Goal: Communication & Community: Answer question/provide support

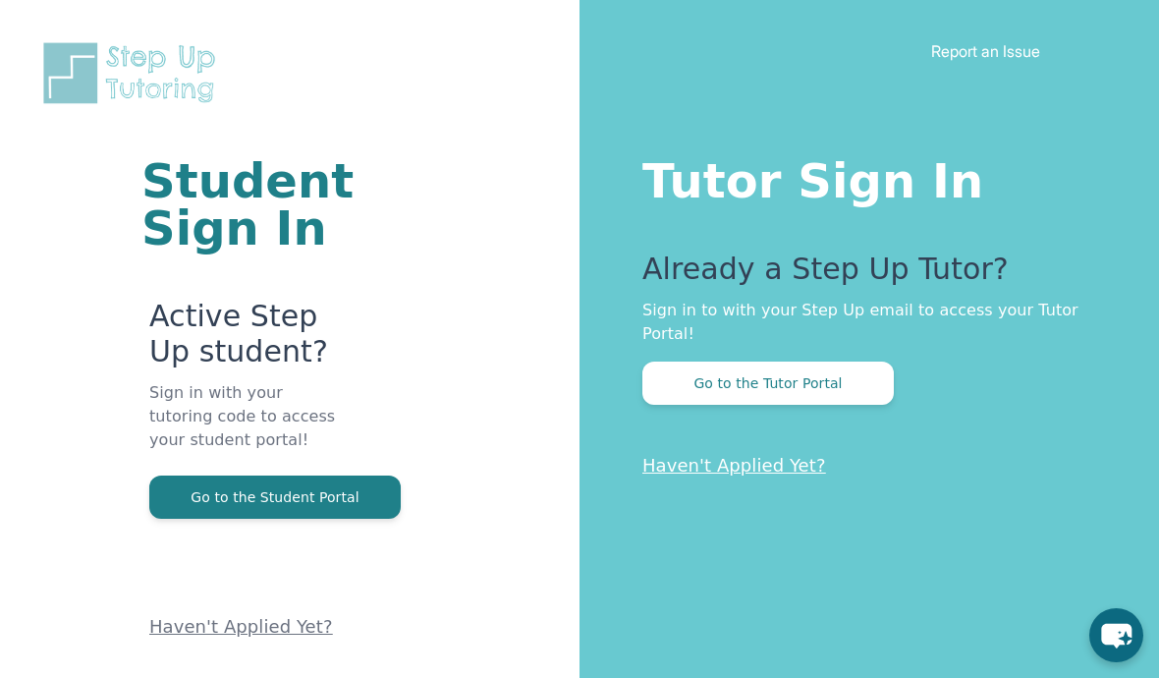
click at [783, 378] on button "Go to the Tutor Portal" at bounding box center [769, 383] width 252 height 43
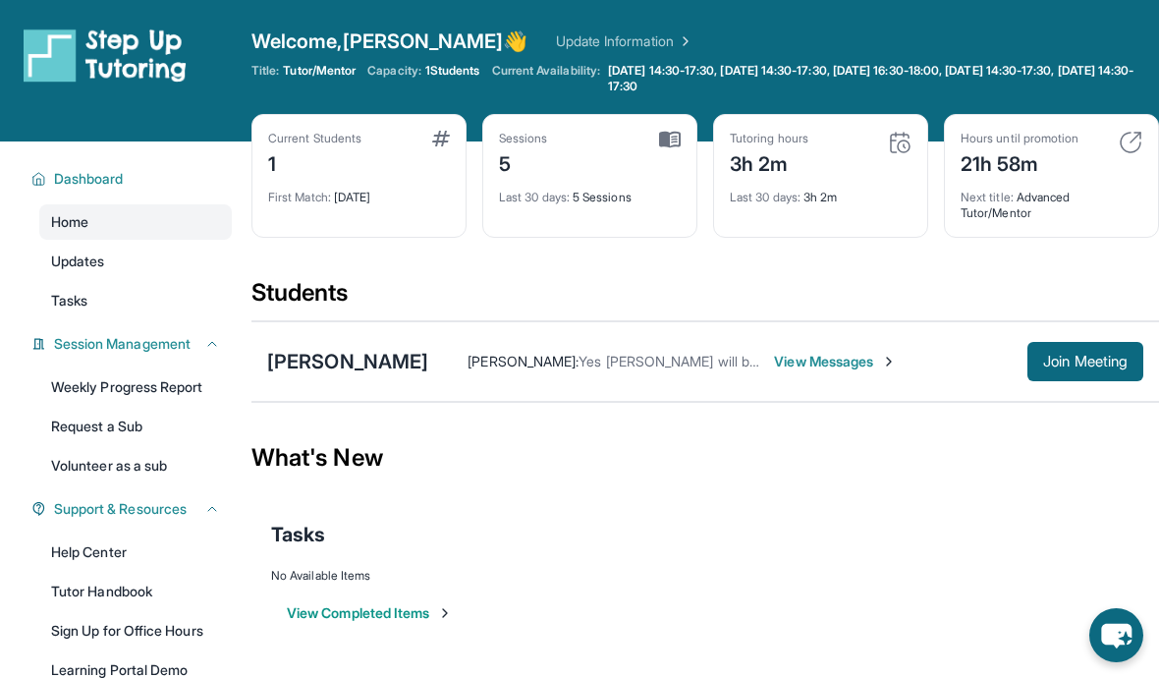
click at [1076, 356] on span "Join Meeting" at bounding box center [1085, 362] width 84 height 12
click at [774, 370] on span "View Messages" at bounding box center [835, 362] width 123 height 20
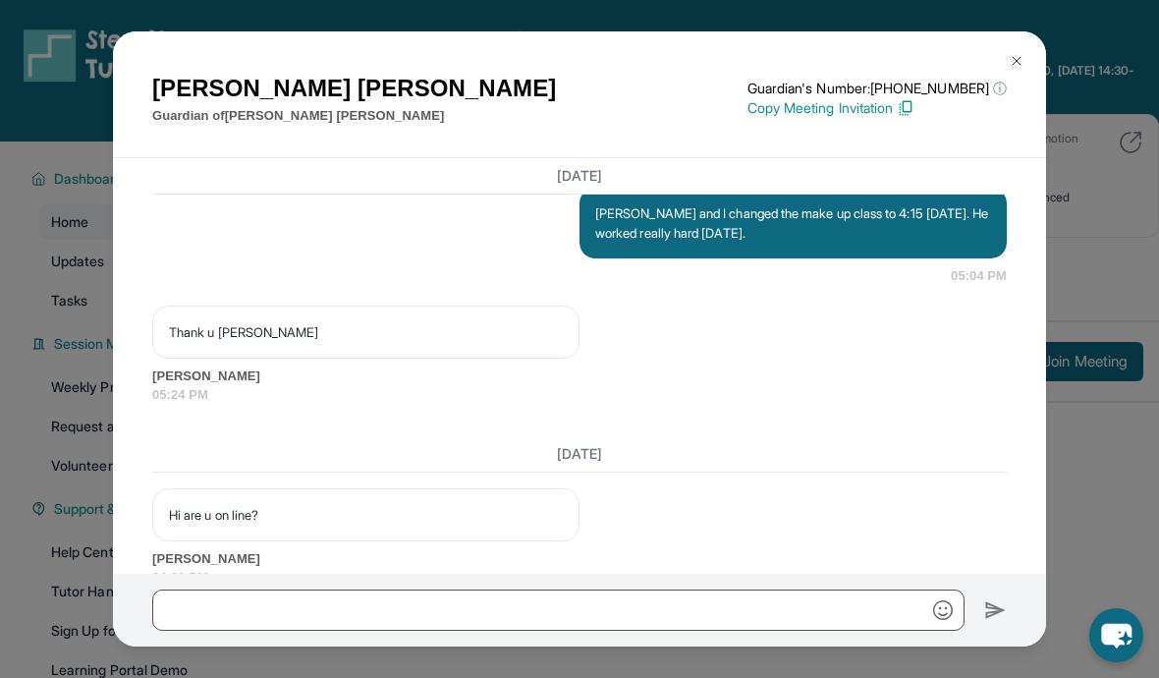
scroll to position [9209, 0]
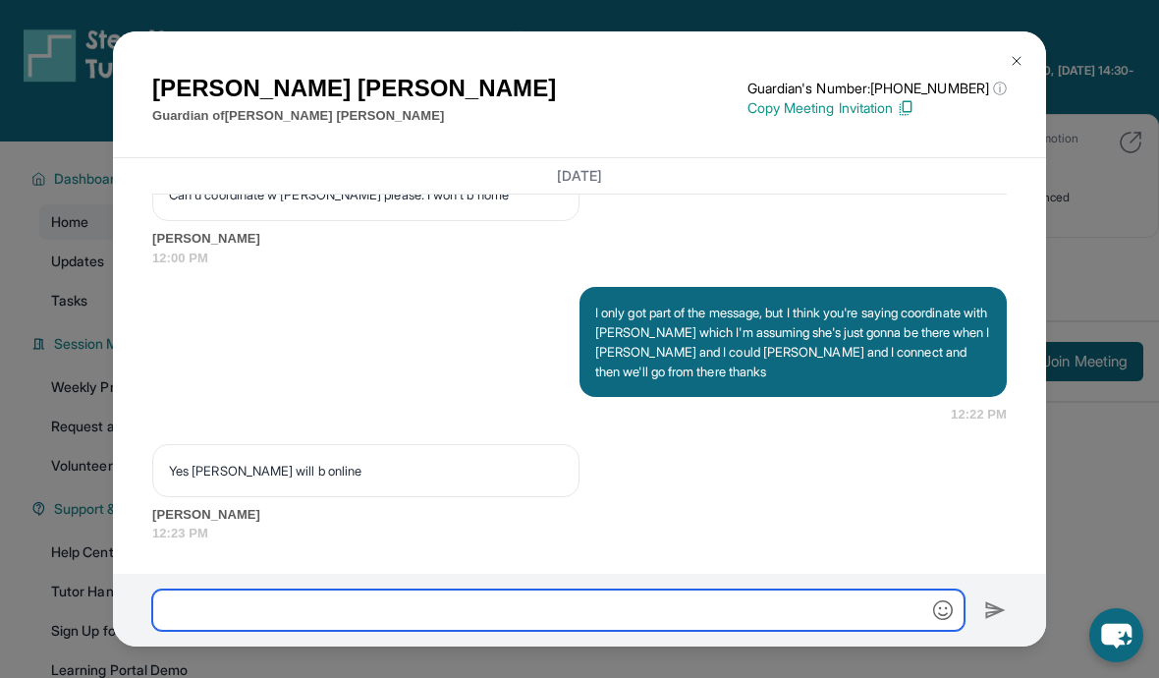
click at [196, 609] on input "text" at bounding box center [558, 609] width 812 height 41
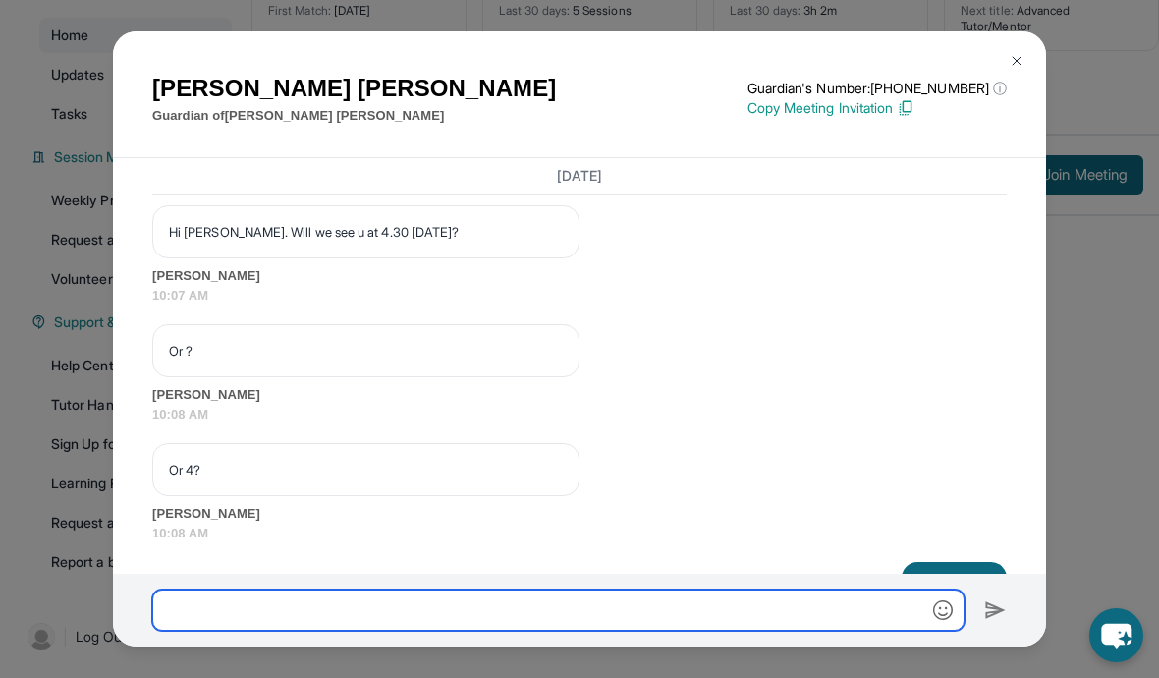
scroll to position [8421, 0]
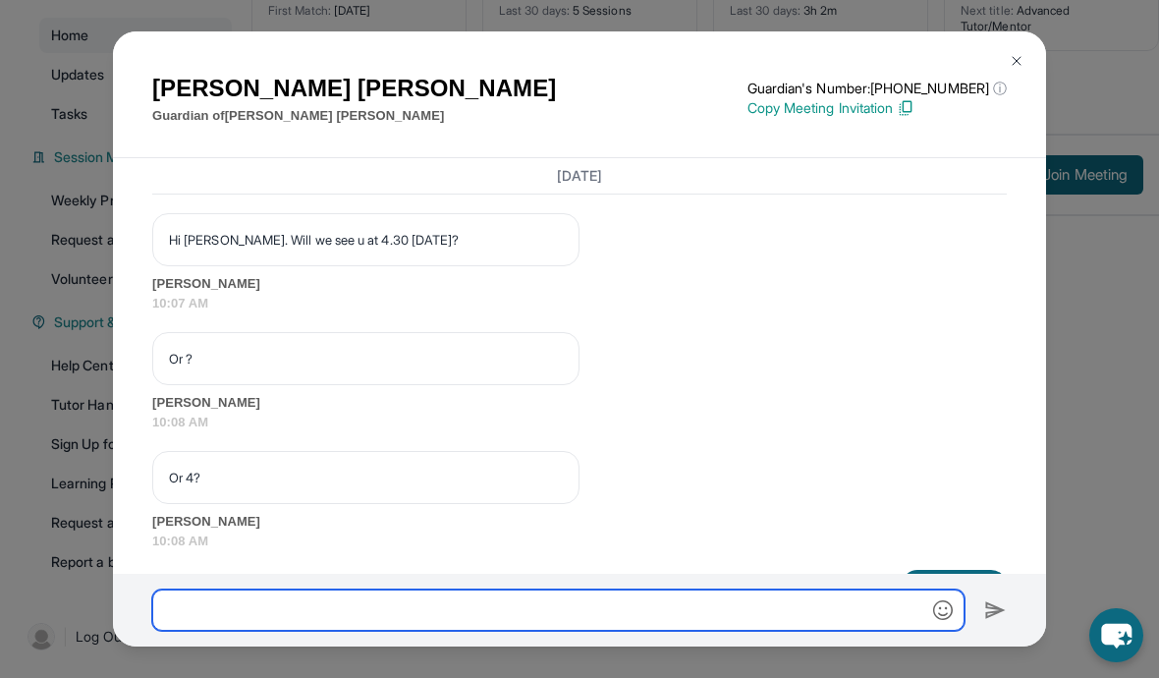
click at [1020, 53] on img at bounding box center [1017, 61] width 16 height 16
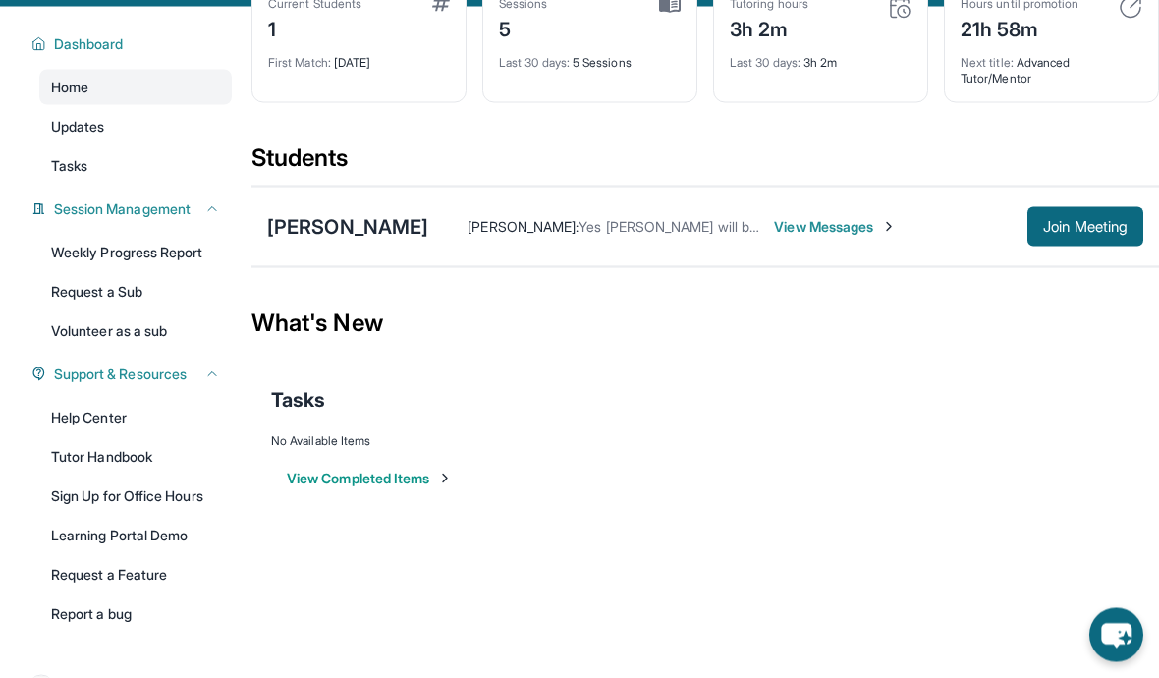
scroll to position [136, 0]
click at [1084, 223] on span "Join Meeting" at bounding box center [1085, 226] width 84 height 12
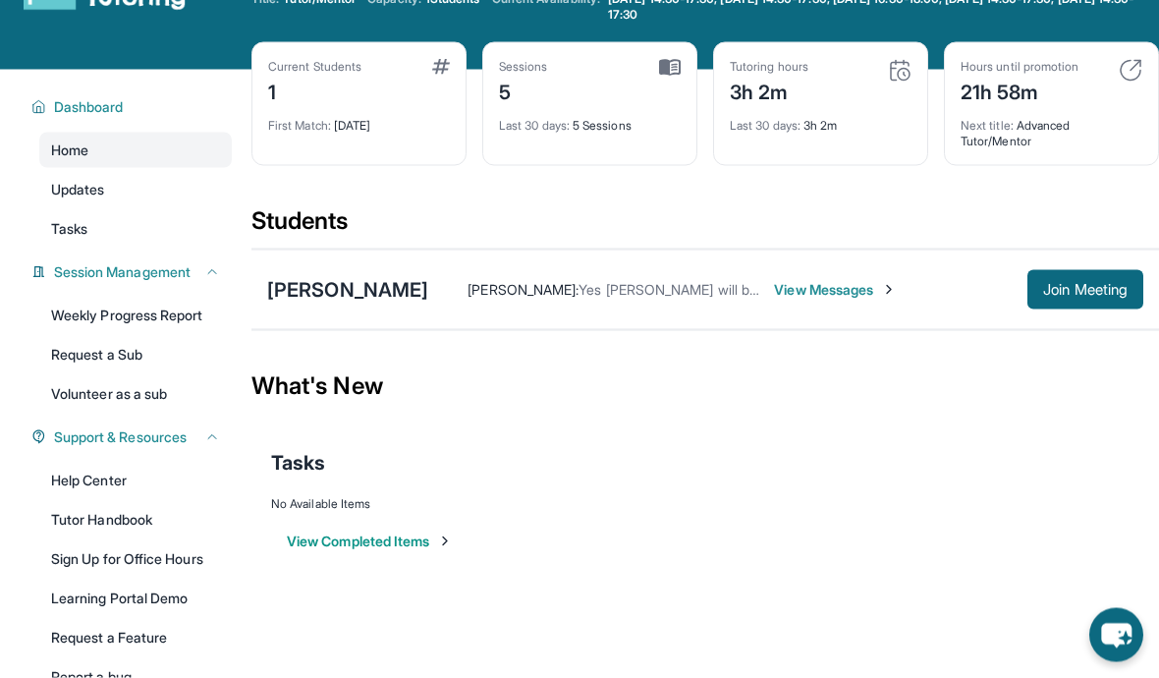
scroll to position [52, 0]
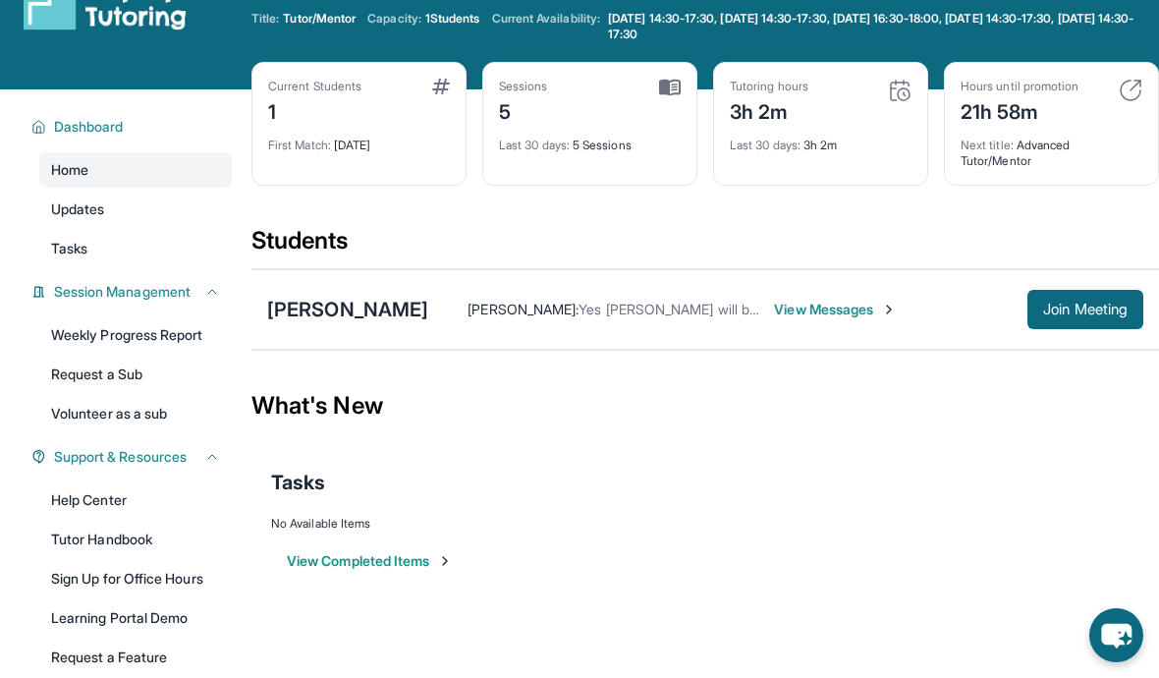
click at [1087, 311] on span "Join Meeting" at bounding box center [1085, 310] width 84 height 12
click at [1088, 309] on span "Join Meeting" at bounding box center [1085, 310] width 84 height 12
click at [310, 318] on div "[PERSON_NAME]" at bounding box center [347, 310] width 161 height 28
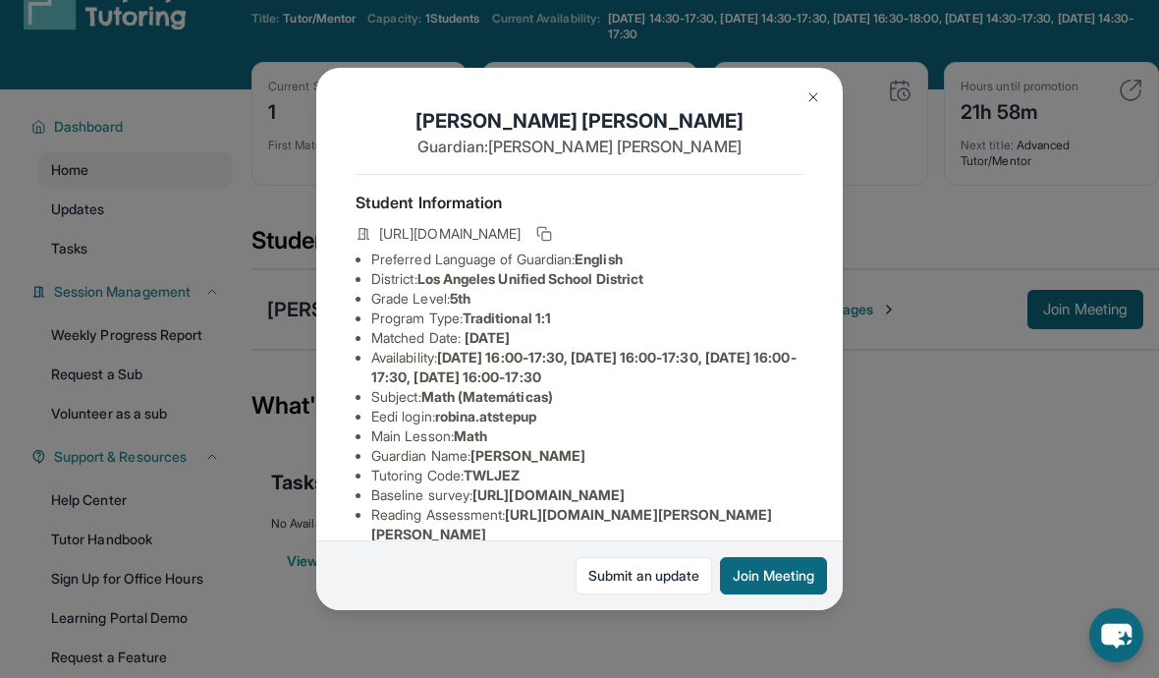
click at [304, 308] on div "[PERSON_NAME] Guardian: [PERSON_NAME] Student Information [URL][DOMAIN_NAME] Pr…" at bounding box center [579, 339] width 1159 height 678
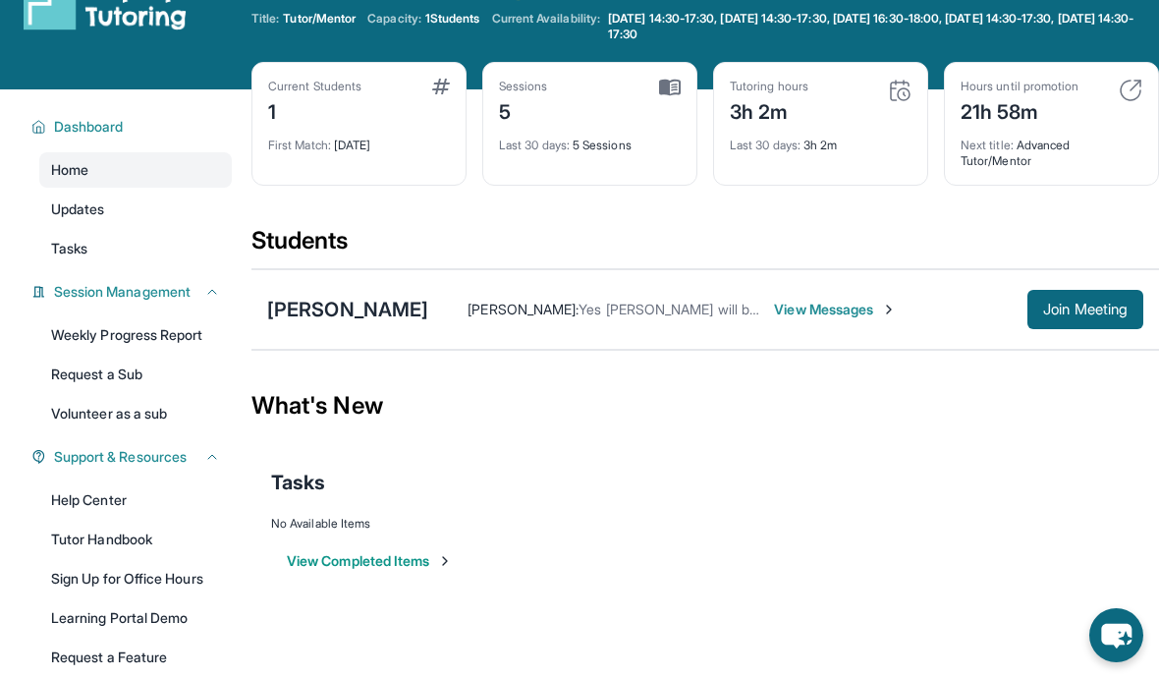
click at [303, 298] on div "[PERSON_NAME]" at bounding box center [347, 310] width 161 height 28
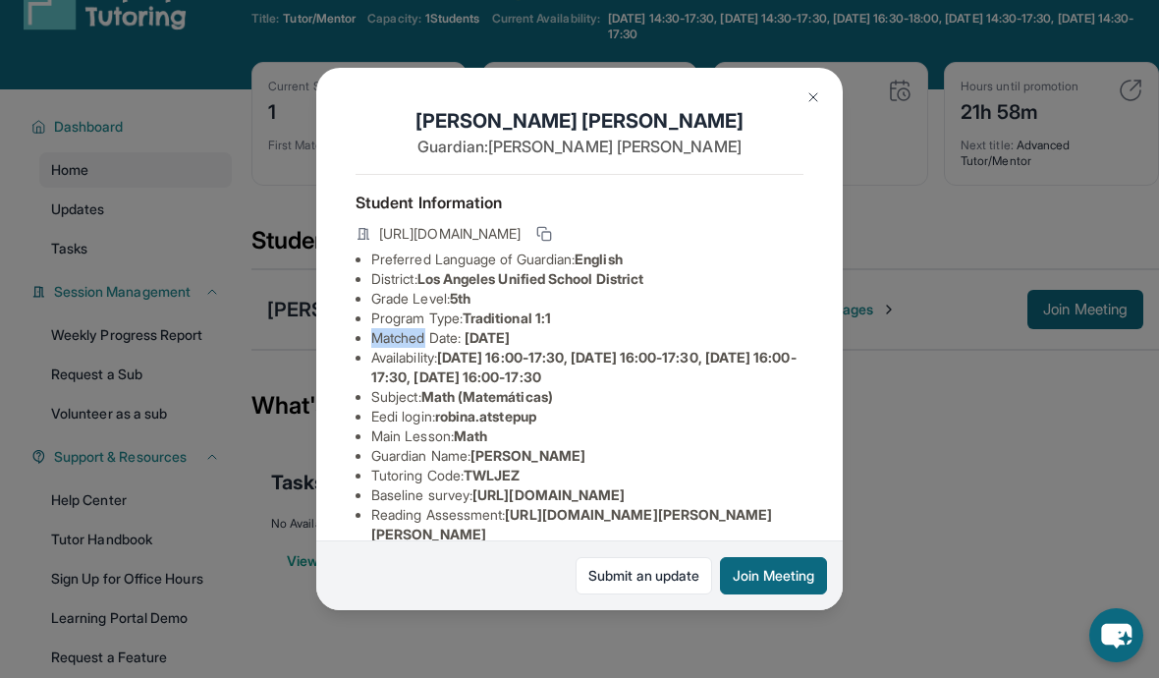
click at [889, 482] on div "[PERSON_NAME] Guardian: [PERSON_NAME] Student Information [URL][DOMAIN_NAME] Pr…" at bounding box center [579, 339] width 1159 height 678
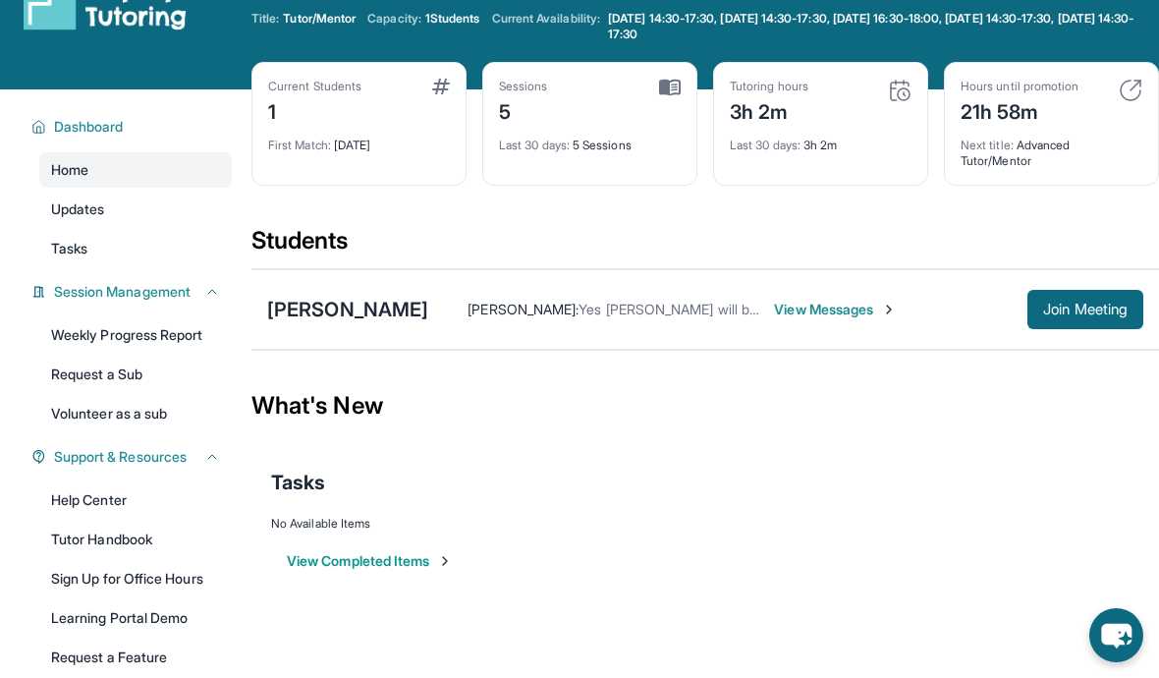
click at [281, 311] on div "[PERSON_NAME]" at bounding box center [347, 310] width 161 height 28
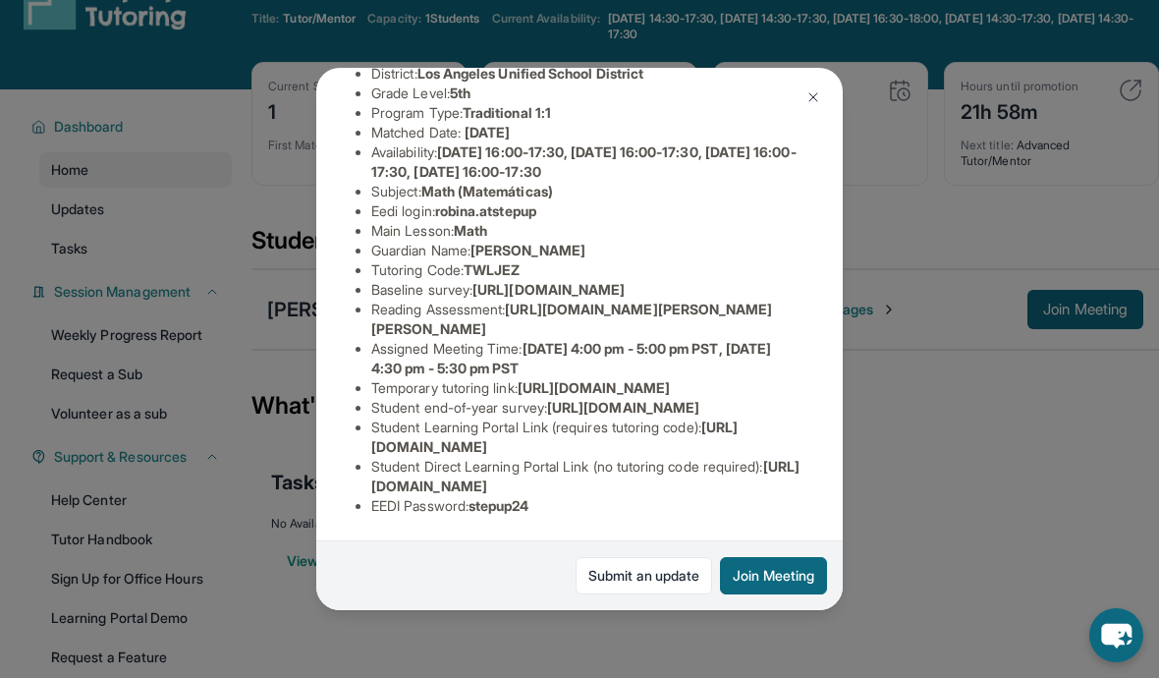
scroll to position [333, 0]
click at [675, 494] on span "[URL][DOMAIN_NAME]" at bounding box center [585, 476] width 428 height 36
click at [673, 494] on span "[URL][DOMAIN_NAME]" at bounding box center [585, 476] width 428 height 36
click at [532, 455] on span "[URL][DOMAIN_NAME]" at bounding box center [554, 437] width 366 height 36
copy li "[URL][DOMAIN_NAME]"
